Goal: Task Accomplishment & Management: Manage account settings

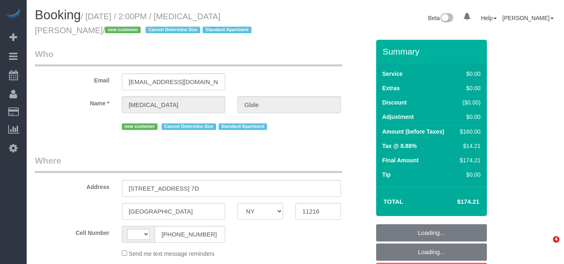
select select "NY"
select select "string:[GEOGRAPHIC_DATA]"
select select "object:393"
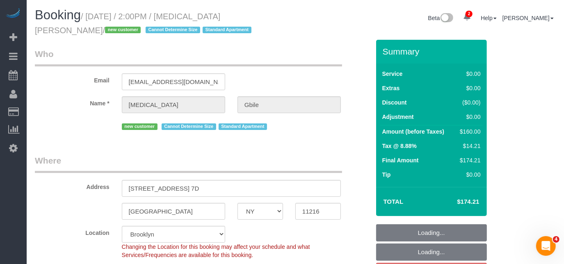
select select "string:stripe-pm_1Rywax4VGloSiKo72gsKFEpc"
select select "1"
select select "spot5"
select select "number:62"
select select "number:90"
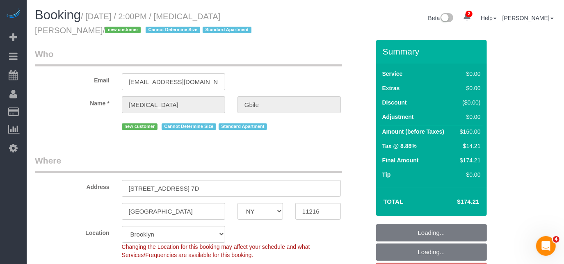
select select "number:15"
select select "number:5"
select select "object:1290"
select select "1"
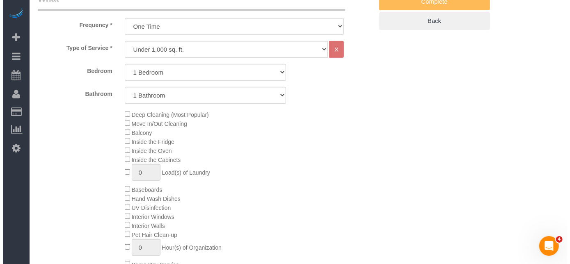
scroll to position [261, 0]
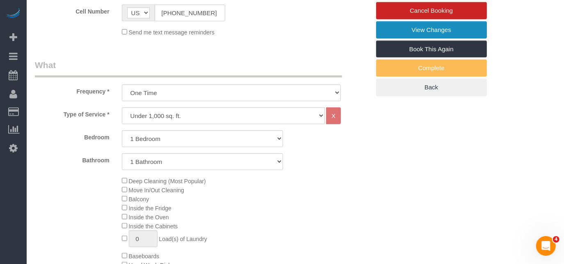
click at [423, 33] on link "View Changes" at bounding box center [431, 29] width 111 height 17
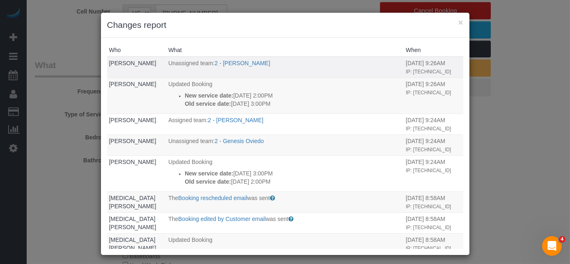
click at [255, 78] on td "Unassigned team: 2 - Marilu Quintero" at bounding box center [284, 67] width 237 height 21
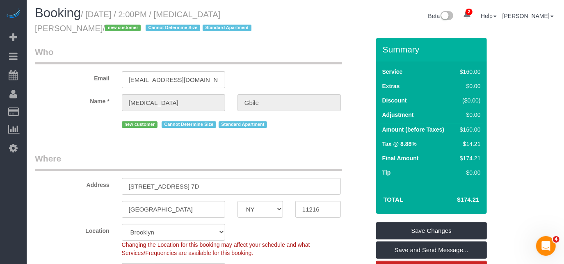
scroll to position [0, 0]
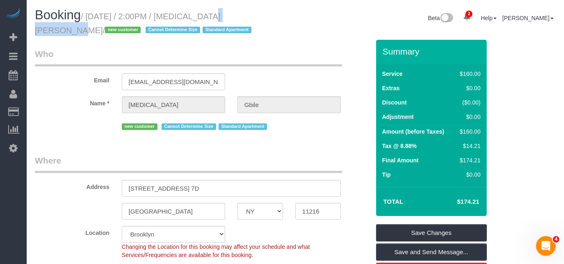
drag, startPoint x: 229, startPoint y: 16, endPoint x: 190, endPoint y: 18, distance: 39.0
click at [190, 18] on small "/ August 24, 2025 / 2:00PM / Tobi Gbile / new customer Cannot Determine Size St…" at bounding box center [144, 23] width 219 height 23
copy small "Tobi Gbile"
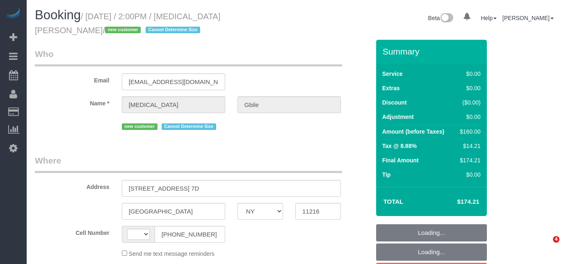
select select "NY"
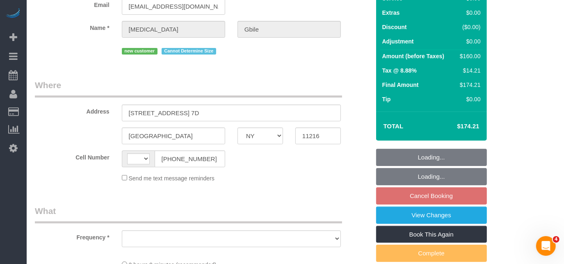
select select "object:397"
select select "number:62"
select select "number:90"
select select "number:15"
select select "number:5"
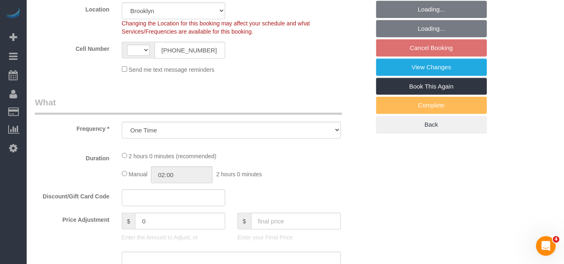
select select "object:546"
select select "string:[GEOGRAPHIC_DATA]"
select select "string:stripe-pm_1Rywax4VGloSiKo72gsKFEpc"
select select "1"
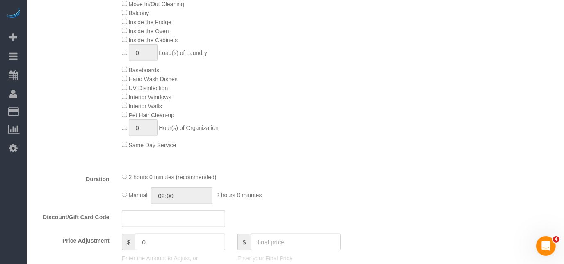
select select "spot5"
select select "1"
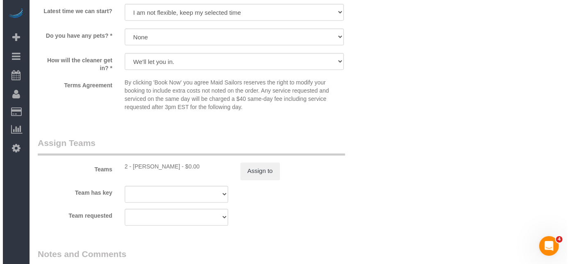
scroll to position [969, 0]
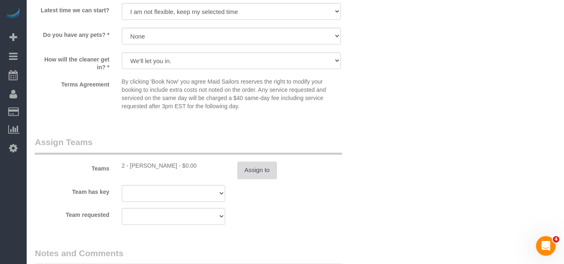
click at [251, 171] on button "Assign to" at bounding box center [256, 170] width 39 height 17
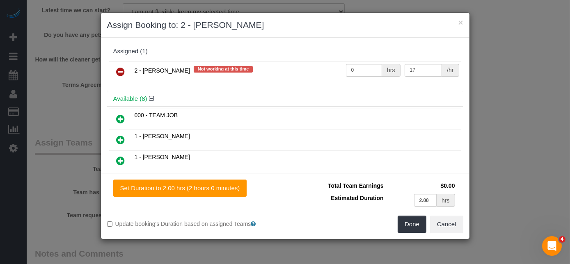
click at [121, 76] on link at bounding box center [120, 72] width 19 height 16
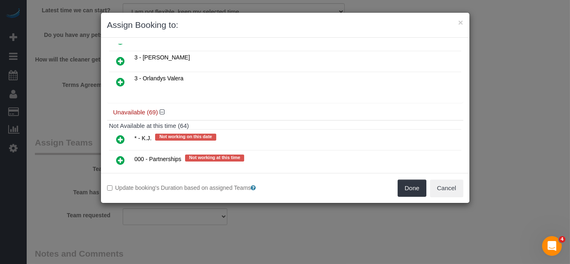
scroll to position [149, 0]
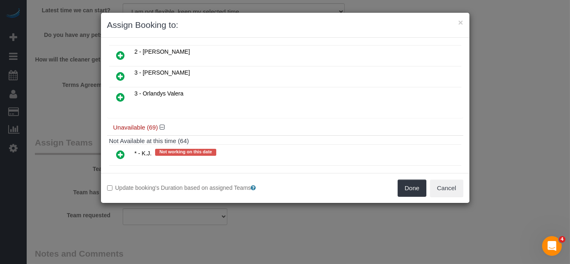
click at [120, 71] on icon at bounding box center [120, 76] width 9 height 10
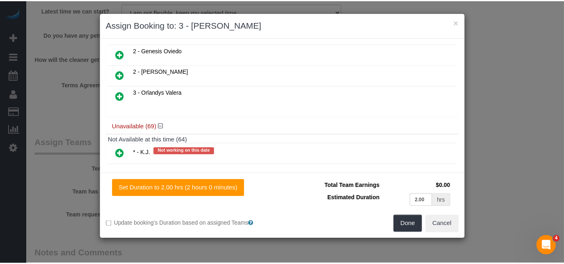
scroll to position [168, 0]
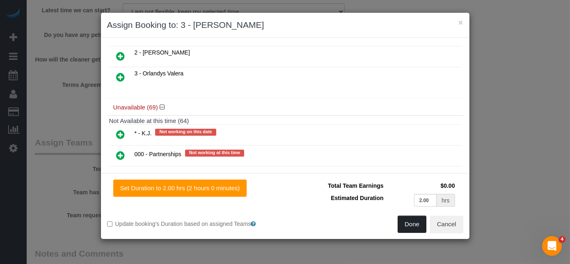
click at [402, 224] on button "Done" at bounding box center [411, 224] width 29 height 17
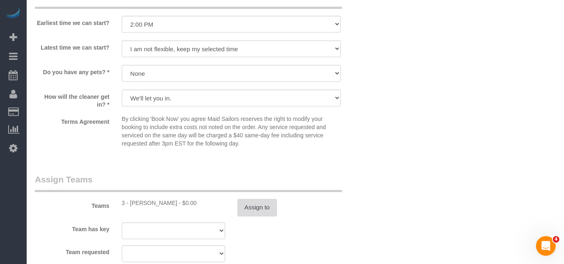
scroll to position [820, 0]
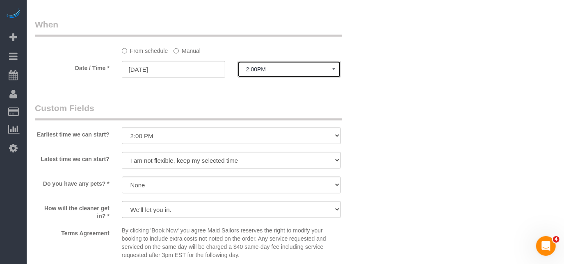
click at [263, 66] on button "2:00PM" at bounding box center [288, 69] width 103 height 17
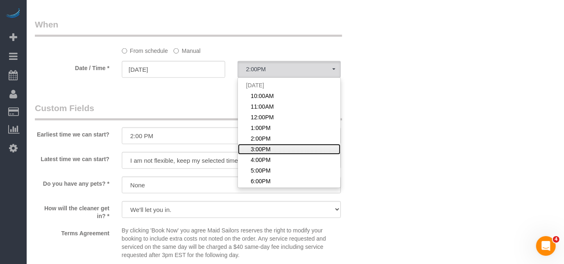
click at [266, 153] on span "3:00PM" at bounding box center [261, 149] width 20 height 8
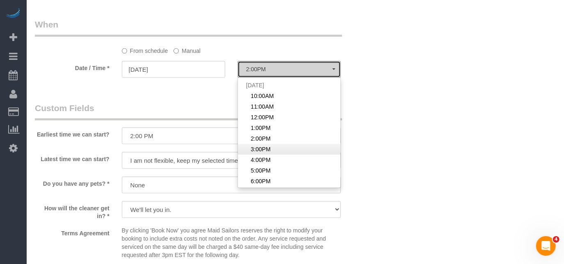
select select "spot6"
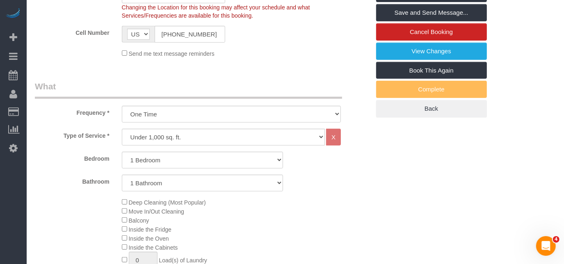
scroll to position [112, 0]
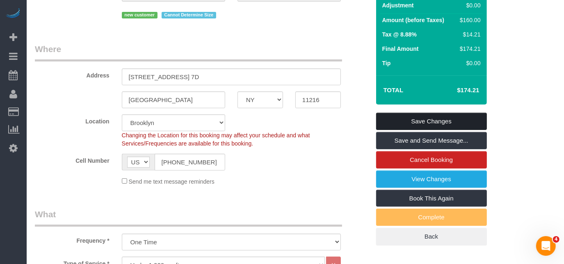
click at [388, 116] on link "Save Changes" at bounding box center [431, 121] width 111 height 17
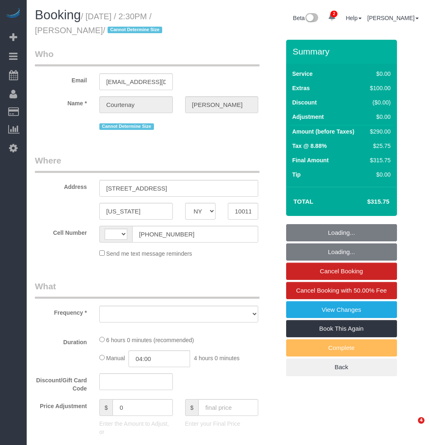
select select "NY"
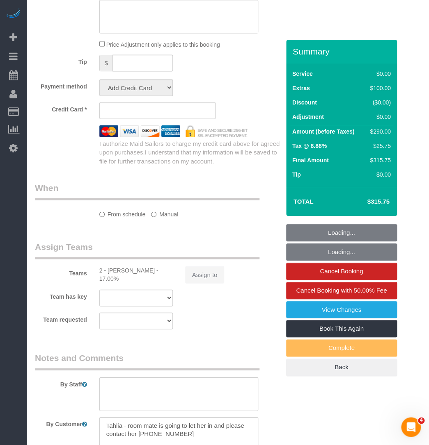
select select "2"
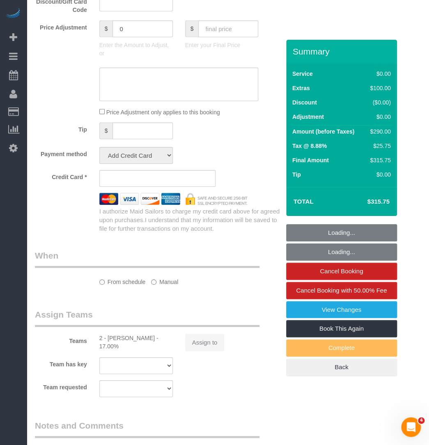
select select "string:[GEOGRAPHIC_DATA]"
select select "object:783"
select select "2"
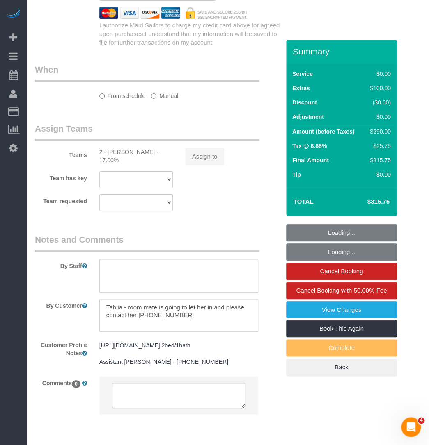
select select "number:60"
select select "number:76"
select select "number:15"
select select "number:5"
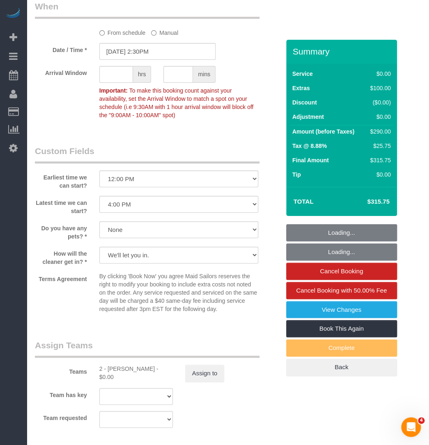
select select "object:1359"
select select "string:stripe-pm_1RwpLJ4VGloSiKo7v6odXzfJ"
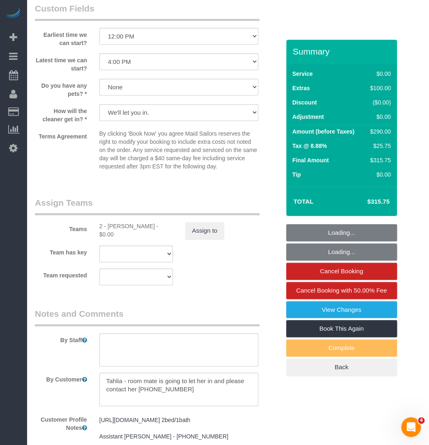
scroll to position [1006, 0]
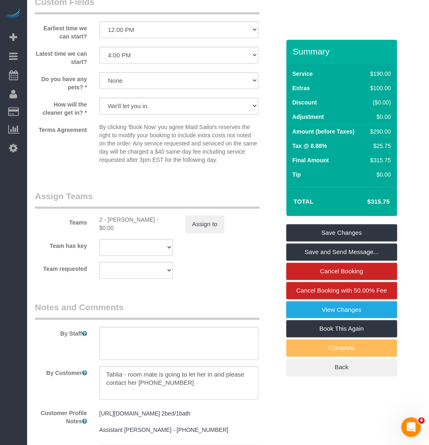
drag, startPoint x: 264, startPoint y: 94, endPoint x: 263, endPoint y: 100, distance: 6.6
click at [264, 94] on sui-booking-custom-fields "Earliest time we can start? I am not flexible, keep my selected time 8:00 AM 9:…" at bounding box center [157, 82] width 245 height 172
click at [276, 85] on div "Do you have any pets? * Dog Cat None" at bounding box center [157, 81] width 257 height 19
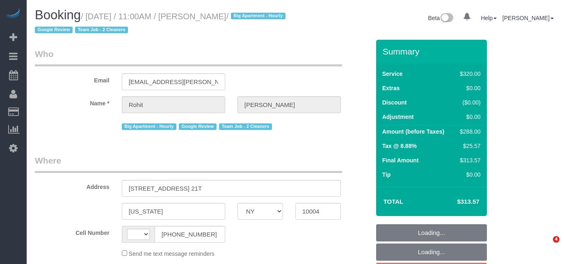
select select "NY"
select select "string:[GEOGRAPHIC_DATA]"
select select "object:646"
select select "number:89"
select select "number:90"
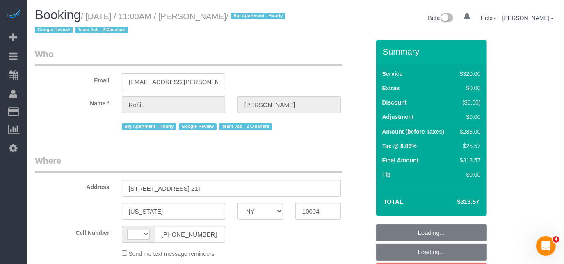
select select "number:15"
select select "number:6"
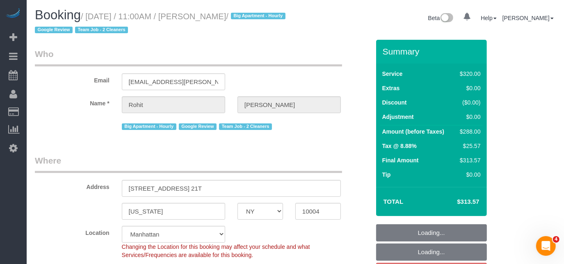
select select "object:795"
select select "string:stripe-pm_1Qkc8H4VGloSiKo7xjSCdFB1"
select select "2"
select select "spot1"
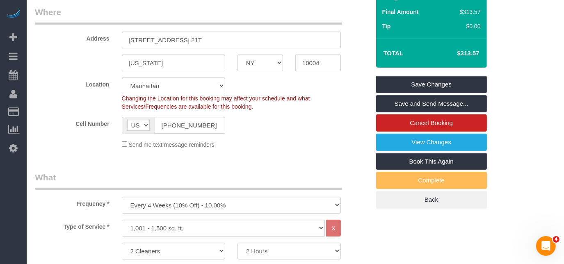
scroll to position [149, 0]
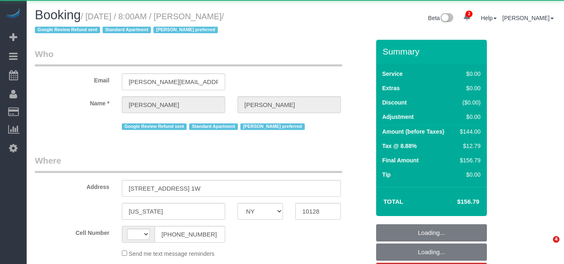
select select "NY"
select select "string:[GEOGRAPHIC_DATA]"
select select "number:56"
select select "number:77"
select select "number:15"
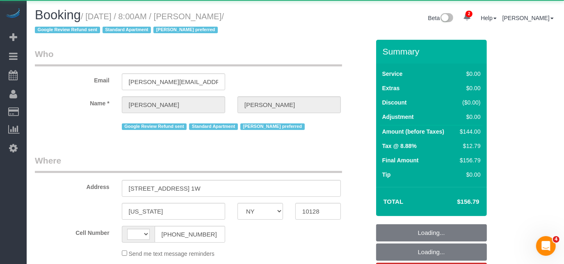
select select "number:5"
select select "object:795"
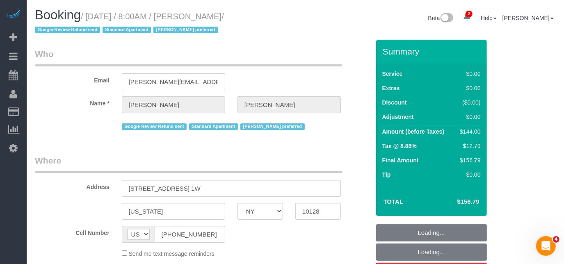
select select "string:stripe-pm_1Q692k4VGloSiKo7kvhJeVSG"
select select "1"
select select "spot1"
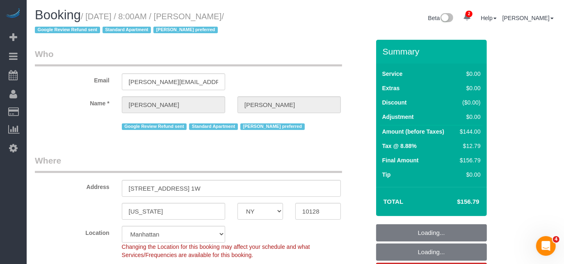
select select "1"
select select "object:1361"
select select "spot56"
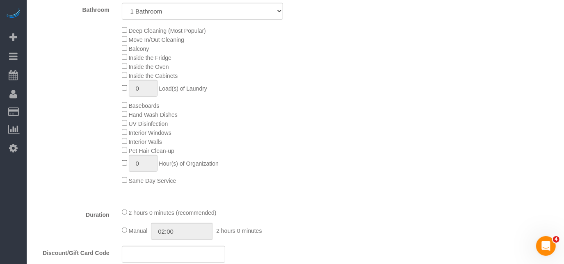
scroll to position [410, 0]
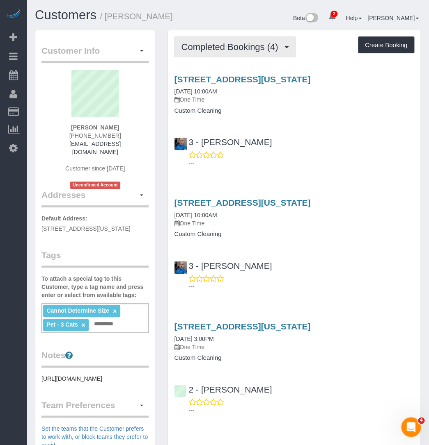
click at [242, 52] on button "Completed Bookings (4)" at bounding box center [234, 47] width 121 height 21
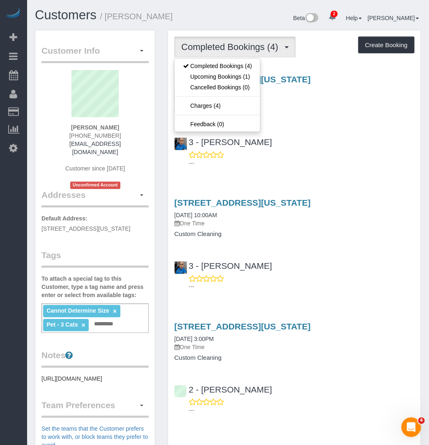
click at [134, 57] on legend "Customer Info Edit Contact Info Send Message Email Preferences Special Sales Ta…" at bounding box center [94, 54] width 107 height 18
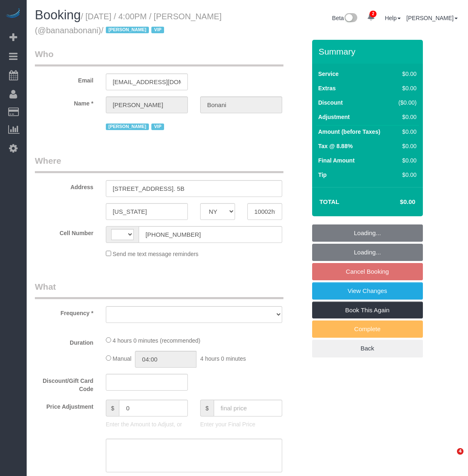
select select "NY"
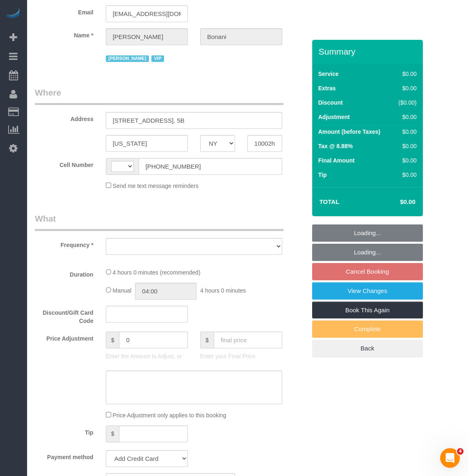
select select "240"
select select "number:89"
select select "number:90"
select select "number:15"
select select "number:7"
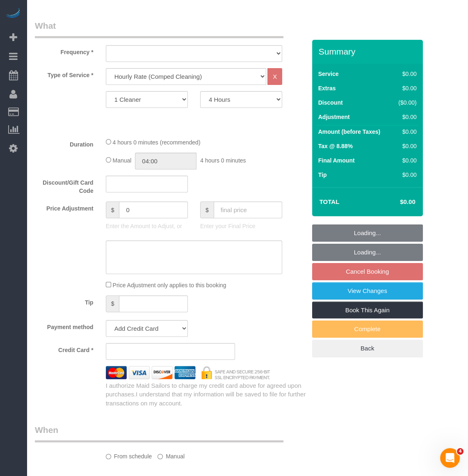
select select "string:[GEOGRAPHIC_DATA]"
select select "object:924"
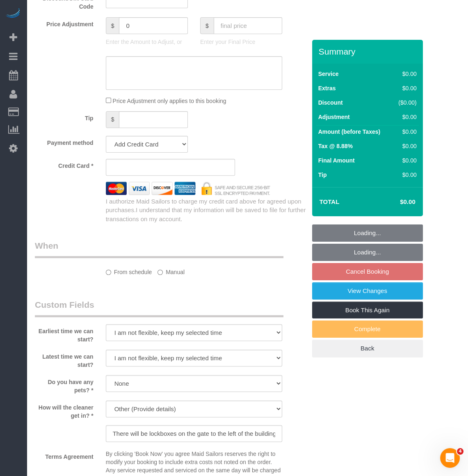
select select "spot5"
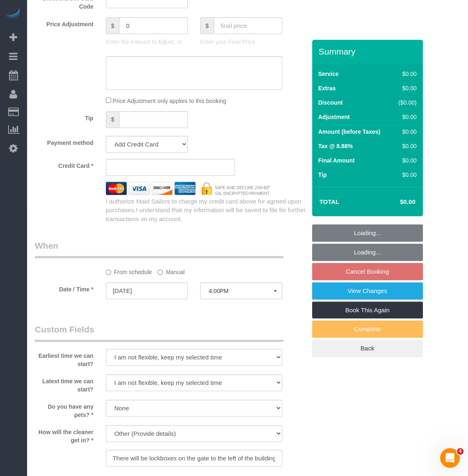
select select "object:1348"
select select "string:stripe-pm_1Qmhaz4VGloSiKo72zDteGts"
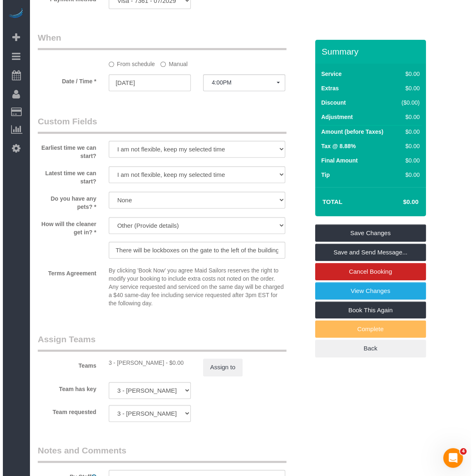
scroll to position [634, 0]
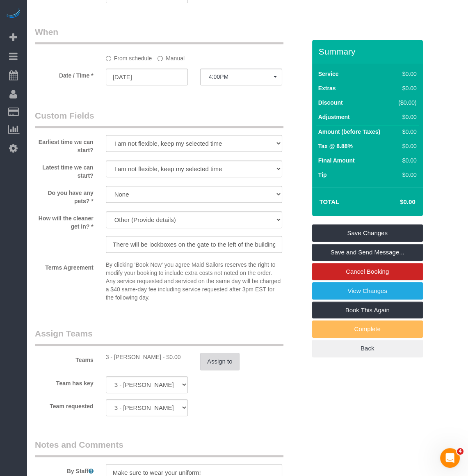
click at [215, 361] on button "Assign to" at bounding box center [219, 361] width 39 height 17
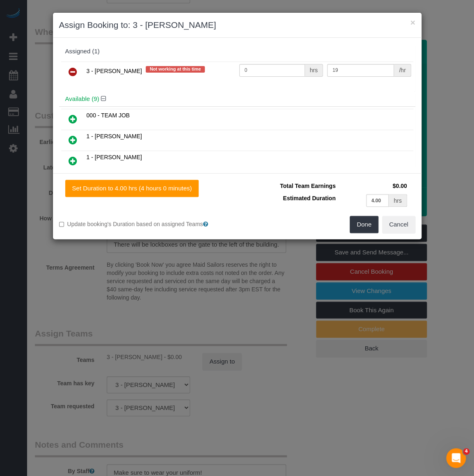
click at [71, 68] on icon at bounding box center [72, 72] width 9 height 10
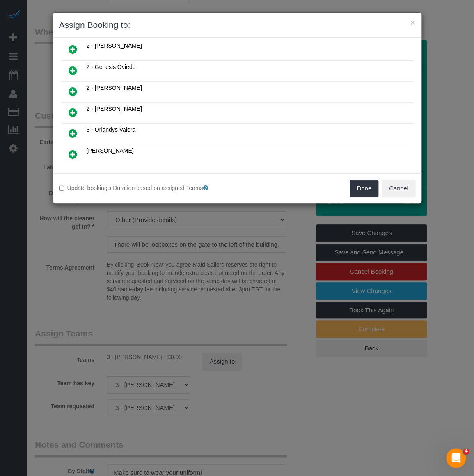
scroll to position [112, 0]
click at [68, 67] on icon at bounding box center [72, 72] width 9 height 10
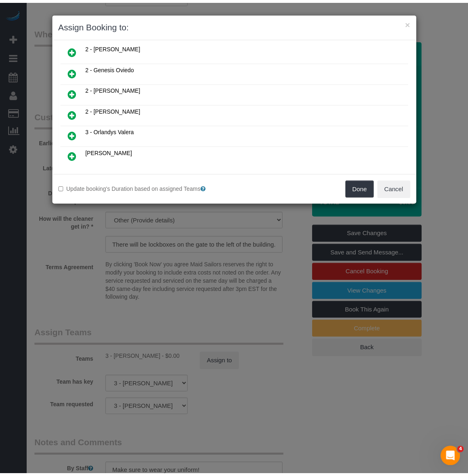
scroll to position [131, 0]
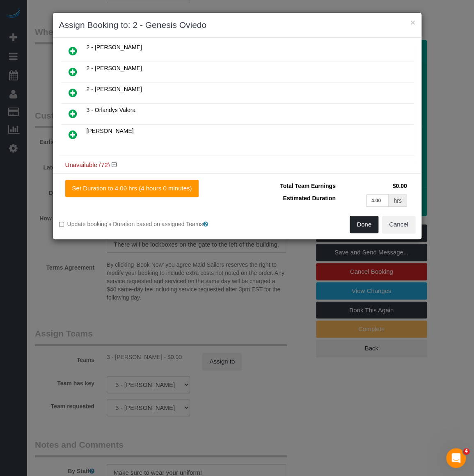
click at [353, 227] on button "Done" at bounding box center [363, 224] width 29 height 17
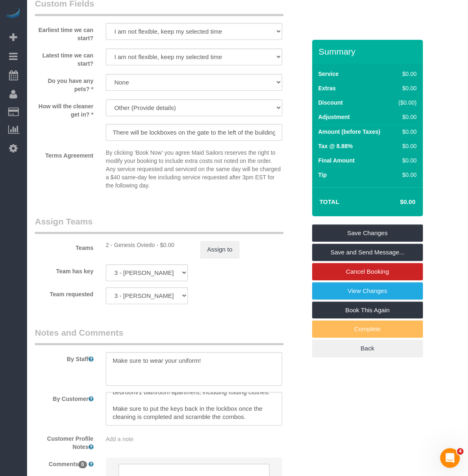
scroll to position [49, 0]
click at [338, 231] on link "Save Changes" at bounding box center [367, 232] width 111 height 17
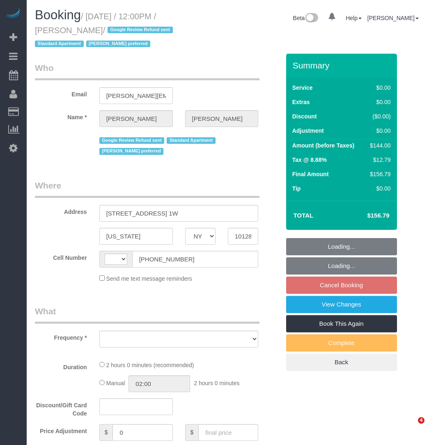
select select "NY"
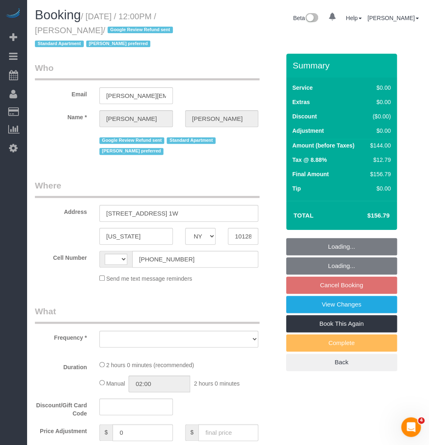
select select "number:59"
select select "number:73"
select select "number:15"
select select "number:5"
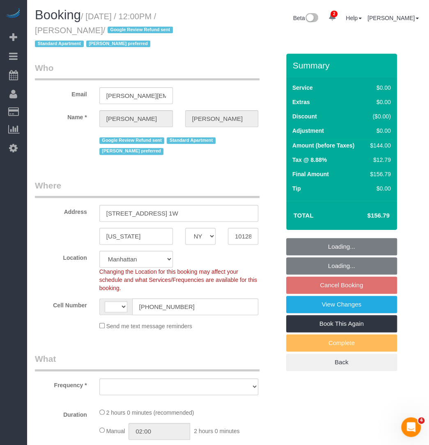
select select "string:[GEOGRAPHIC_DATA]"
select select "string:stripe-pm_1Q692k4VGloSiKo7kvhJeVSG"
select select "object:797"
select select "1"
select select "spot1"
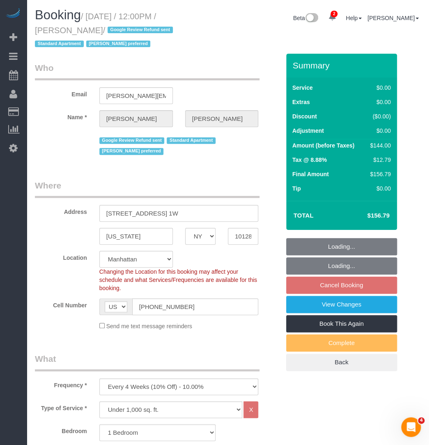
select select "object:1321"
select select "1"
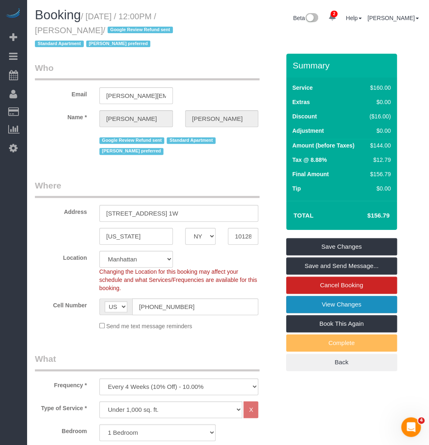
click at [317, 299] on link "View Changes" at bounding box center [341, 304] width 111 height 17
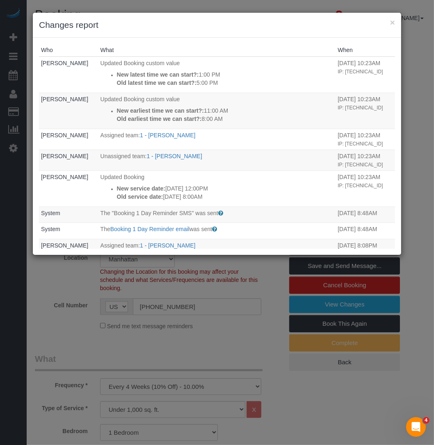
click at [389, 25] on h3 "Changes report" at bounding box center [217, 25] width 356 height 12
click at [389, 19] on h3 "Changes report" at bounding box center [217, 25] width 356 height 12
click at [392, 20] on button "×" at bounding box center [392, 22] width 5 height 9
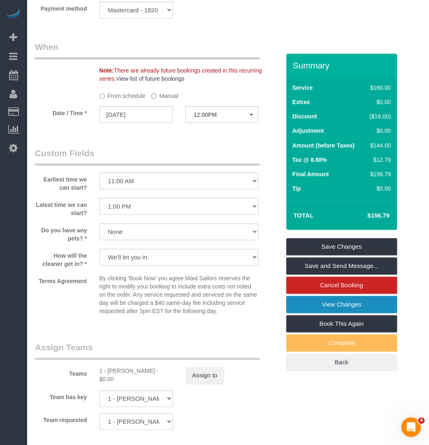
scroll to position [857, 0]
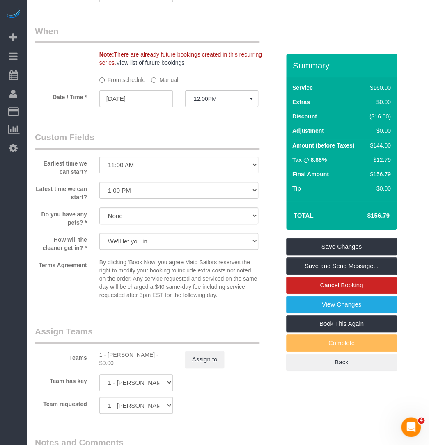
click at [262, 417] on fieldset "Assign Teams Teams 1 - John Harris - $0.00 Assign to Team has key 1 - John Harr…" at bounding box center [157, 373] width 245 height 95
click at [265, 141] on div "Earliest time we can start? I am not flexible, keep my selected time 8:00 AM 9:…" at bounding box center [157, 153] width 257 height 45
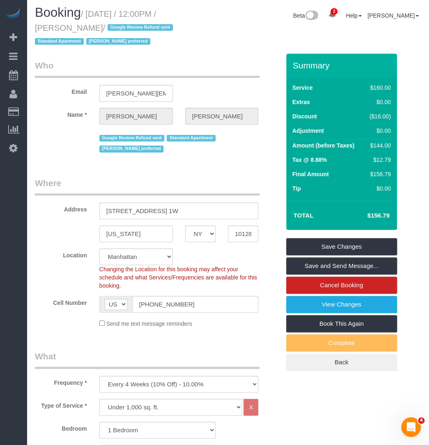
scroll to position [0, 0]
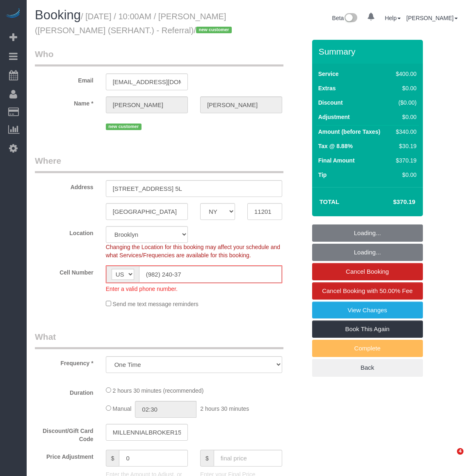
select select "NY"
select select "object:777"
select select "2"
select select "150"
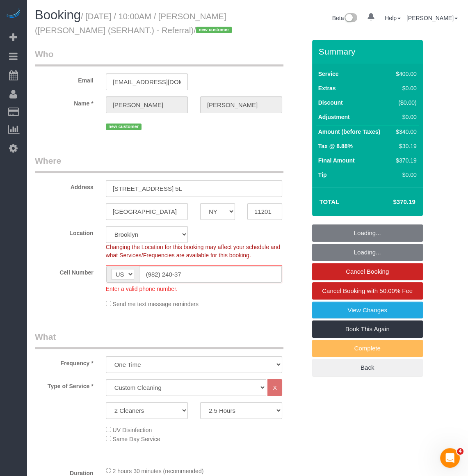
select select "spot1"
select select "number:89"
select select "number:90"
select select "number:15"
select select "number:7"
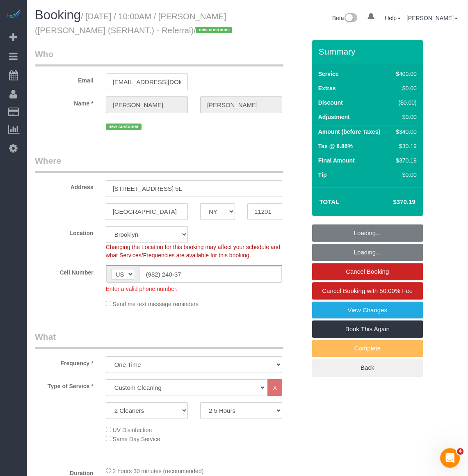
select select "string:stripe-pm_1RsZvY4VGloSiKo7ii2ASQUG"
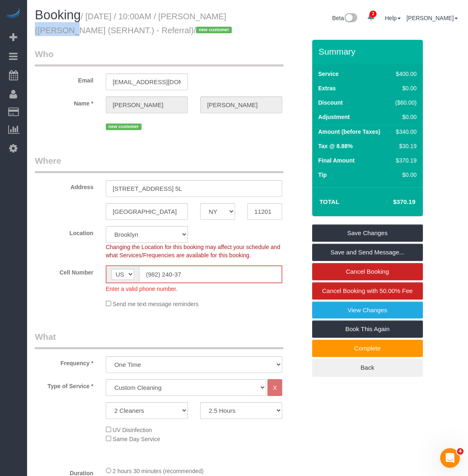
drag, startPoint x: 194, startPoint y: 14, endPoint x: 240, endPoint y: 18, distance: 45.8
click at [240, 18] on h1 "Booking / [DATE] / 10:00AM / [PERSON_NAME] ([PERSON_NAME] (SERHANT.) - Referral…" at bounding box center [138, 22] width 206 height 28
copy small "[PERSON_NAME]"
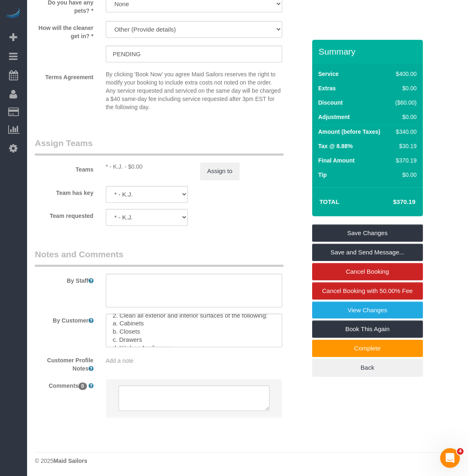
scroll to position [112, 0]
click at [157, 328] on textarea at bounding box center [194, 330] width 176 height 34
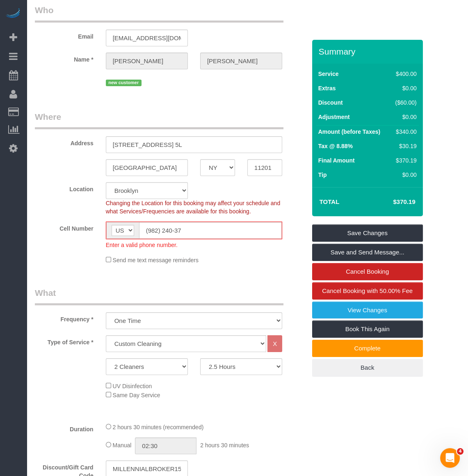
scroll to position [0, 0]
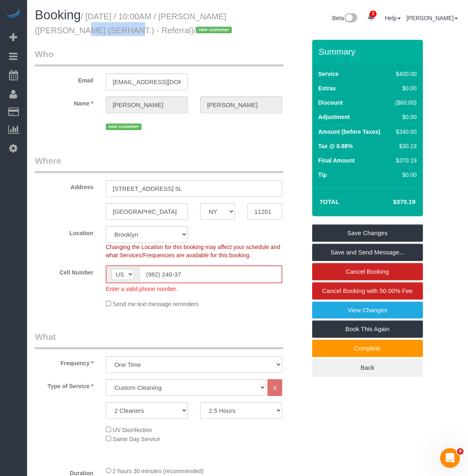
drag, startPoint x: 39, startPoint y: 29, endPoint x: 91, endPoint y: 35, distance: 52.4
click at [91, 35] on small "/ [DATE] / 10:00AM / [PERSON_NAME] ([PERSON_NAME] (SERHANT.) - Referral) / new …" at bounding box center [134, 23] width 199 height 23
